Goal: Task Accomplishment & Management: Manage account settings

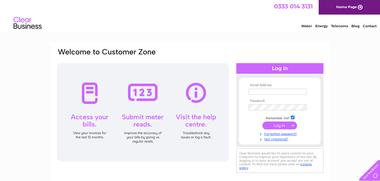
click at [256, 93] on input "text" at bounding box center [278, 92] width 58 height 6
type input "allan@cvg.org.uk"
click at [278, 128] on input "submit" at bounding box center [279, 126] width 35 height 8
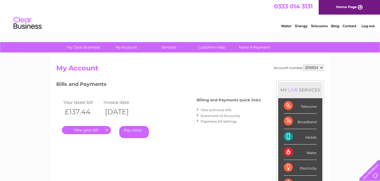
click at [86, 131] on link "." at bounding box center [86, 130] width 49 height 8
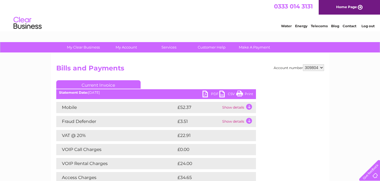
click at [212, 93] on link "PDF" at bounding box center [210, 95] width 17 height 8
click at [368, 27] on link "Log out" at bounding box center [367, 26] width 13 height 4
